Goal: Information Seeking & Learning: Learn about a topic

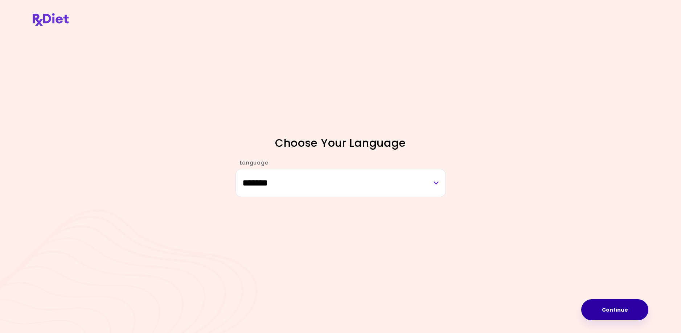
click at [610, 307] on button "Continue" at bounding box center [614, 310] width 67 height 21
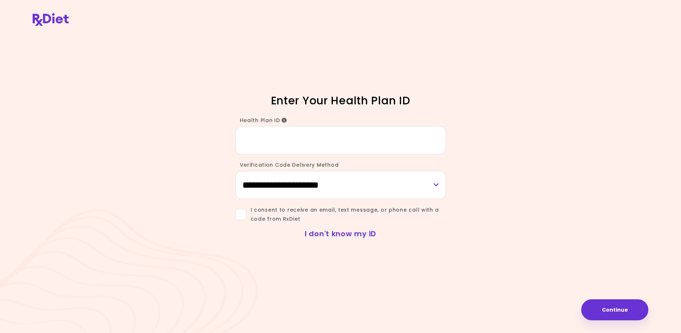
click at [325, 234] on link "I don't know my ID" at bounding box center [340, 234] width 71 height 10
click at [260, 144] on input "Health Plan ID" at bounding box center [340, 140] width 210 height 28
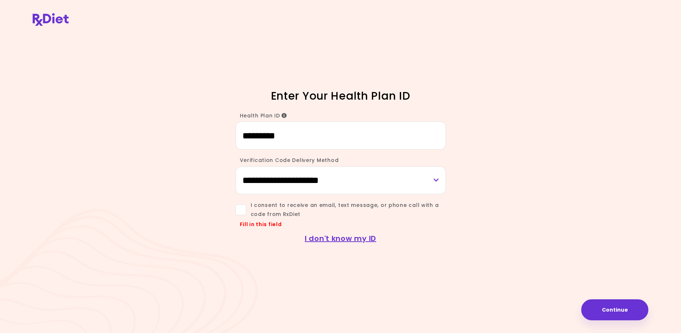
type input "*********"
click at [239, 212] on span at bounding box center [240, 210] width 11 height 11
click at [627, 308] on button "Continue" at bounding box center [614, 310] width 67 height 21
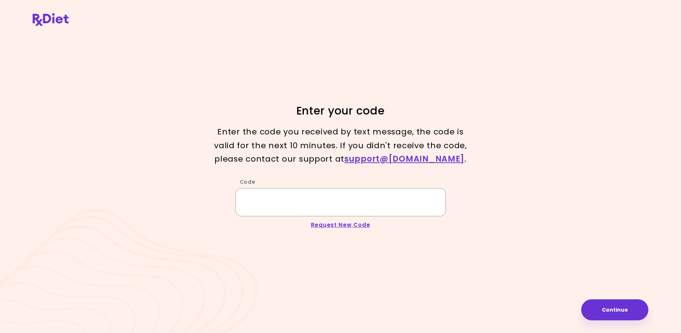
click at [243, 212] on input "Code" at bounding box center [340, 202] width 210 height 28
type input "******"
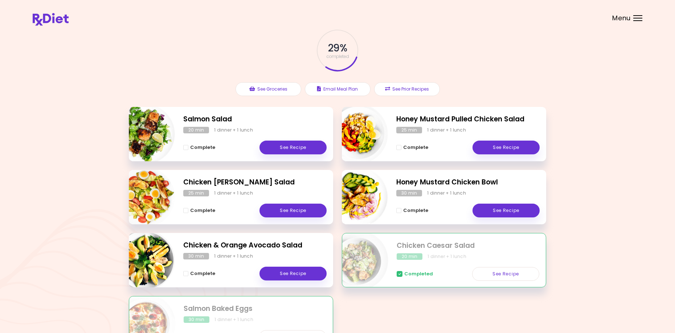
scroll to position [73, 0]
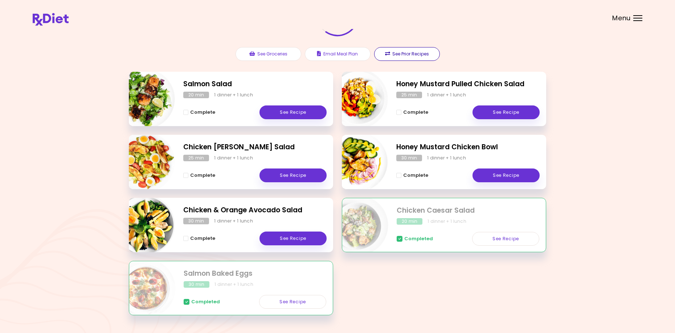
click at [403, 53] on button "See Prior Recipes" at bounding box center [407, 54] width 66 height 14
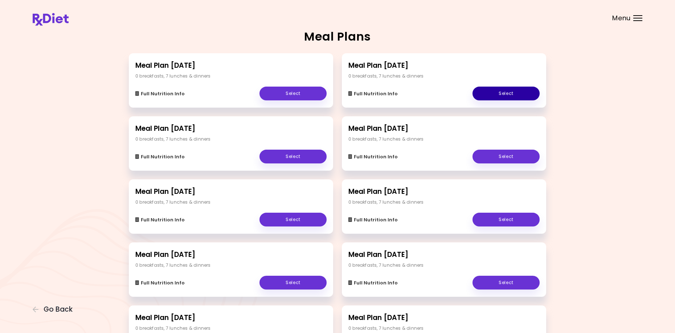
click at [504, 93] on link "Select" at bounding box center [505, 94] width 67 height 14
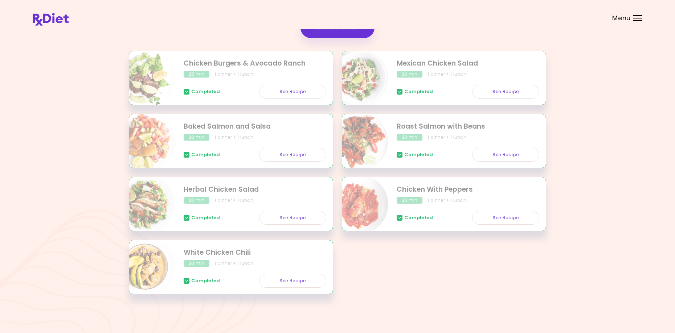
scroll to position [126, 0]
click at [286, 152] on link "See Recipe" at bounding box center [292, 154] width 67 height 14
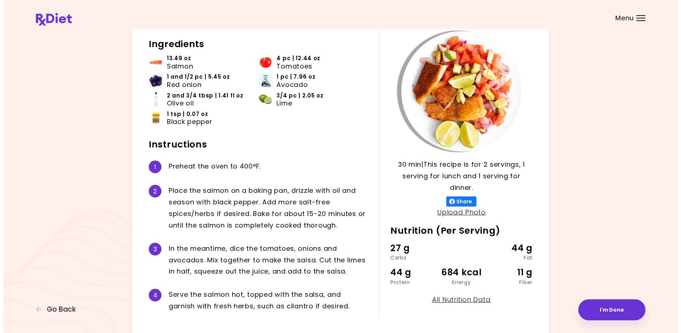
scroll to position [78, 0]
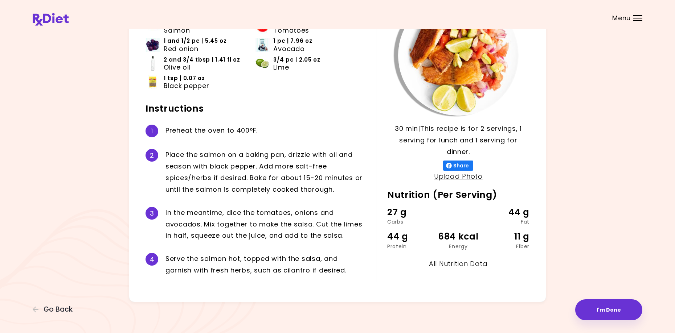
click at [460, 266] on link "All Nutrition Data" at bounding box center [458, 263] width 59 height 9
select select "*"
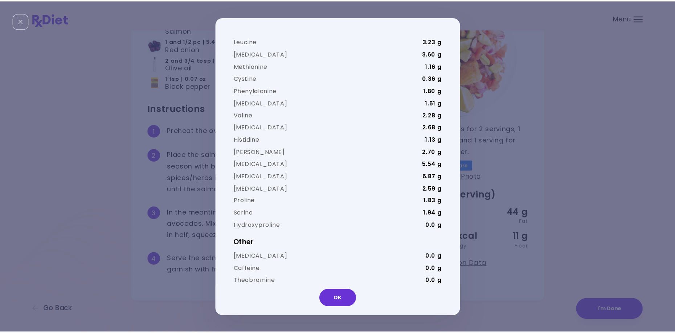
scroll to position [0, 0]
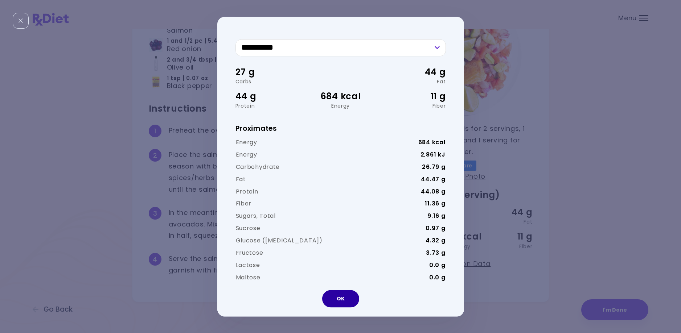
click at [349, 299] on button "OK" at bounding box center [340, 298] width 37 height 17
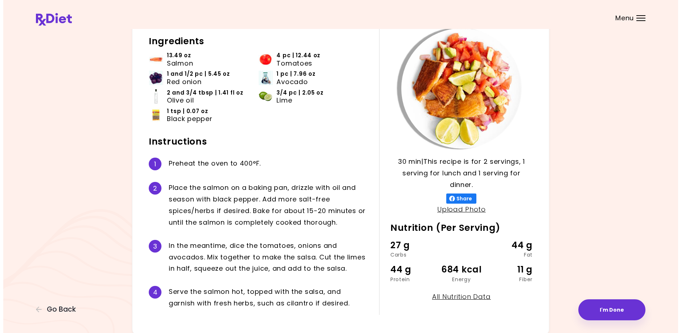
scroll to position [78, 0]
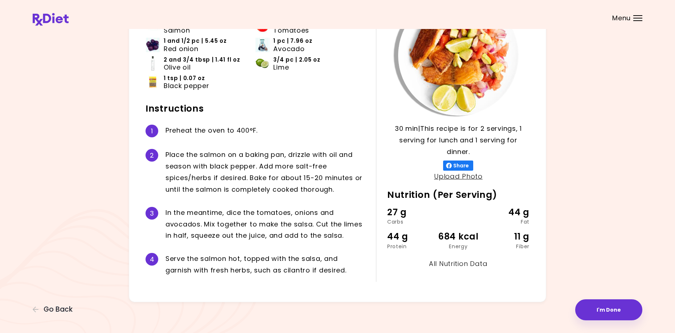
click at [445, 266] on link "All Nutrition Data" at bounding box center [458, 263] width 59 height 9
select select "*"
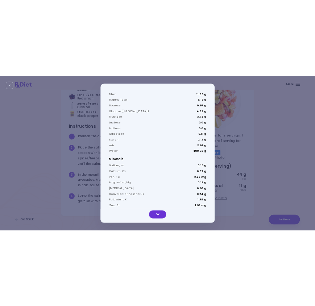
scroll to position [181, 0]
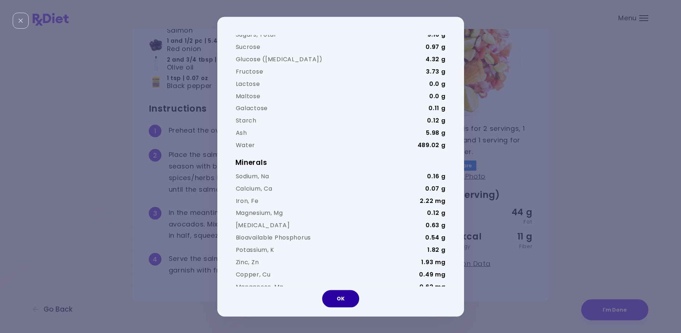
click at [340, 302] on button "OK" at bounding box center [340, 298] width 37 height 17
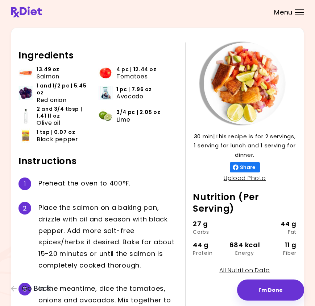
scroll to position [0, 0]
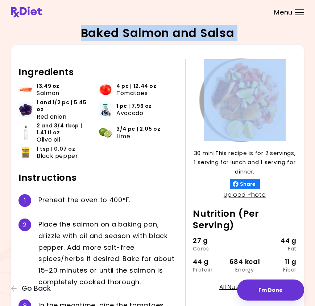
drag, startPoint x: 80, startPoint y: 27, endPoint x: 246, endPoint y: 37, distance: 166.8
click at [246, 37] on div "Baked Salmon and Salsa 30 min 30 min | This recipe is for 2 servings, 1 serving…" at bounding box center [157, 224] width 315 height 449
copy h2 "Baked Salmon and Salsa"
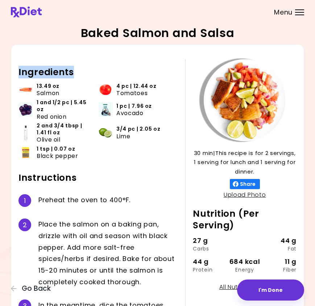
drag, startPoint x: 75, startPoint y: 70, endPoint x: 16, endPoint y: 72, distance: 59.5
click at [16, 72] on div "30 min 30 min | This recipe is for 2 servings, 1 serving for lunch and 1 servin…" at bounding box center [157, 234] width 293 height 380
copy h2 "Ingredients"
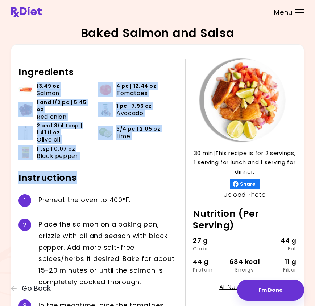
drag, startPoint x: 37, startPoint y: 82, endPoint x: 136, endPoint y: 169, distance: 131.6
click at [136, 169] on div "Ingredients 13.49 oz Salmon 4 pc | 12.44 oz Tomatoes 1 and 1/2 pc | 5.45 oz Red…" at bounding box center [102, 234] width 167 height 350
copy div "13.49 oz Salmon 4 pc | 12.44 oz Tomatoes 1 and 1/2 pc | 5.45 oz Red onion 1 pc …"
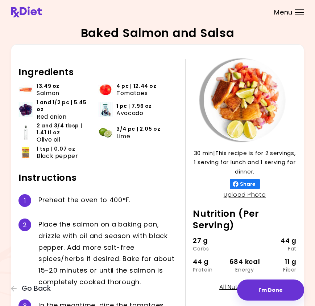
click at [33, 204] on div "1 P r e h e a t t h e o v e n t o 4 0 0 ° F ." at bounding box center [99, 200] width 160 height 24
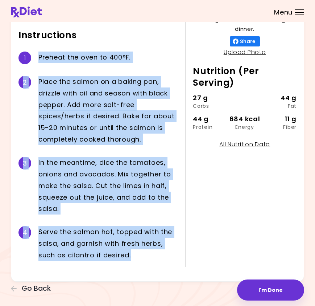
scroll to position [143, 0]
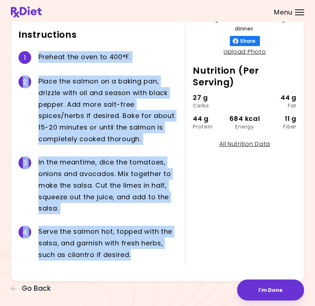
drag, startPoint x: 39, startPoint y: 198, endPoint x: 159, endPoint y: 264, distance: 136.7
click at [159, 264] on div "Ingredients 13.49 oz Salmon 4 pc | 12.44 oz Tomatoes 1 and 1/2 pc | 5.45 oz Red…" at bounding box center [102, 91] width 167 height 350
copy div "P r e h e a t t h e o v e n t o 4 0 0 ° F . 2 P l a c e t h e s a l m o n o n a…"
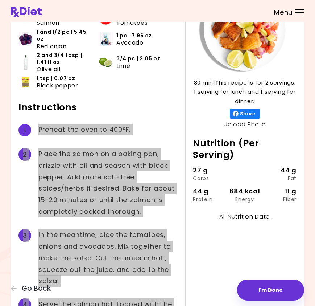
scroll to position [34, 0]
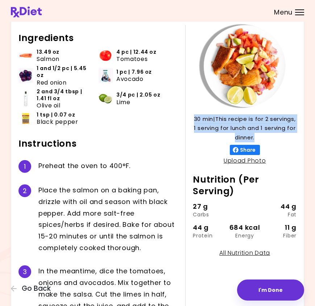
drag, startPoint x: 195, startPoint y: 115, endPoint x: 284, endPoint y: 140, distance: 93.0
click at [284, 140] on p "30 min | This recipe is for 2 servings, 1 serving for lunch and 1 serving for d…" at bounding box center [245, 128] width 104 height 28
copy p "30 min | This recipe is for 2 servings, 1 serving for lunch and 1 serving for d…"
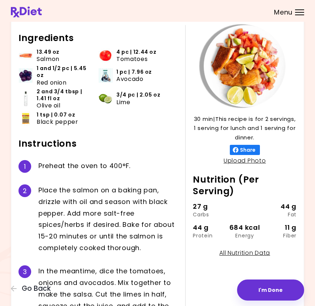
click at [208, 172] on div "30 min 30 min | This recipe is for 2 servings, 1 serving for lunch and 1 servin…" at bounding box center [240, 200] width 111 height 350
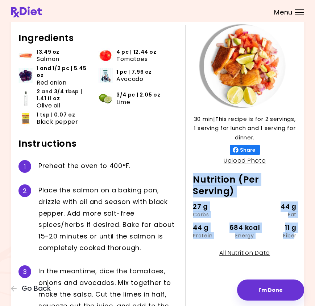
drag, startPoint x: 196, startPoint y: 173, endPoint x: 296, endPoint y: 239, distance: 119.7
click at [296, 239] on div "30 min 30 min | This recipe is for 2 servings, 1 serving for lunch and 1 servin…" at bounding box center [240, 200] width 111 height 350
copy div "Nutrition (Per Serving) 27 g Carbs 44 g Fat 44 g Protein 684 kcal Energy 11 g F…"
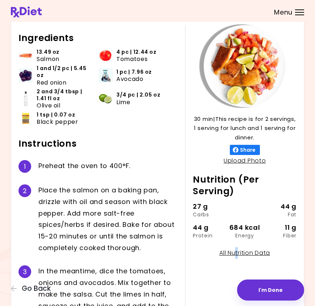
click at [237, 267] on div "30 min 30 min | This recipe is for 2 servings, 1 serving for lunch and 1 servin…" at bounding box center [240, 200] width 111 height 350
click at [258, 252] on link "All Nutrition Data" at bounding box center [244, 253] width 51 height 8
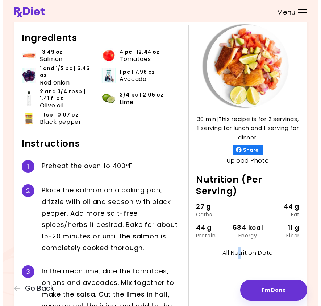
scroll to position [0, 0]
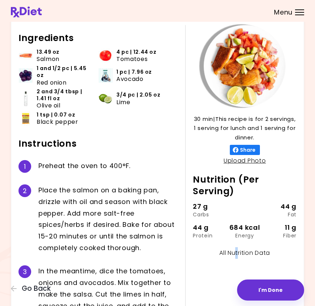
select select "*"
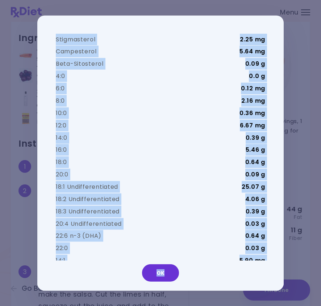
scroll to position [1045, 0]
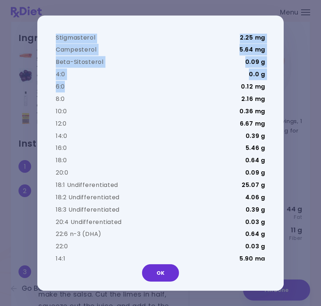
drag, startPoint x: 53, startPoint y: 60, endPoint x: 201, endPoint y: 87, distance: 150.4
click at [201, 87] on div "**********" at bounding box center [156, 152] width 239 height 239
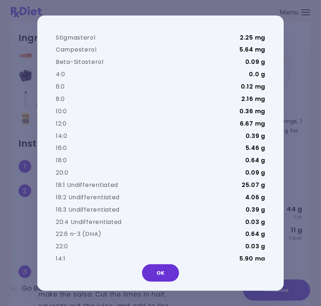
click at [164, 103] on td "8:0" at bounding box center [141, 99] width 170 height 12
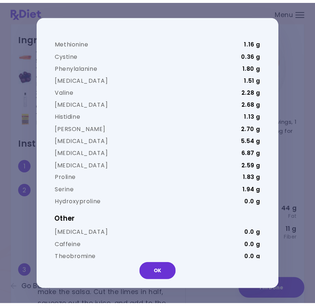
scroll to position [1712, 0]
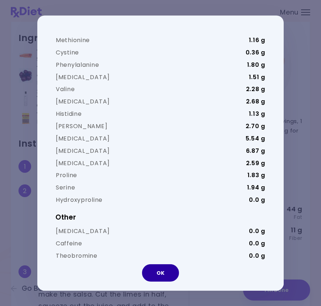
click at [161, 272] on button "OK" at bounding box center [160, 272] width 37 height 17
